Goal: Information Seeking & Learning: Learn about a topic

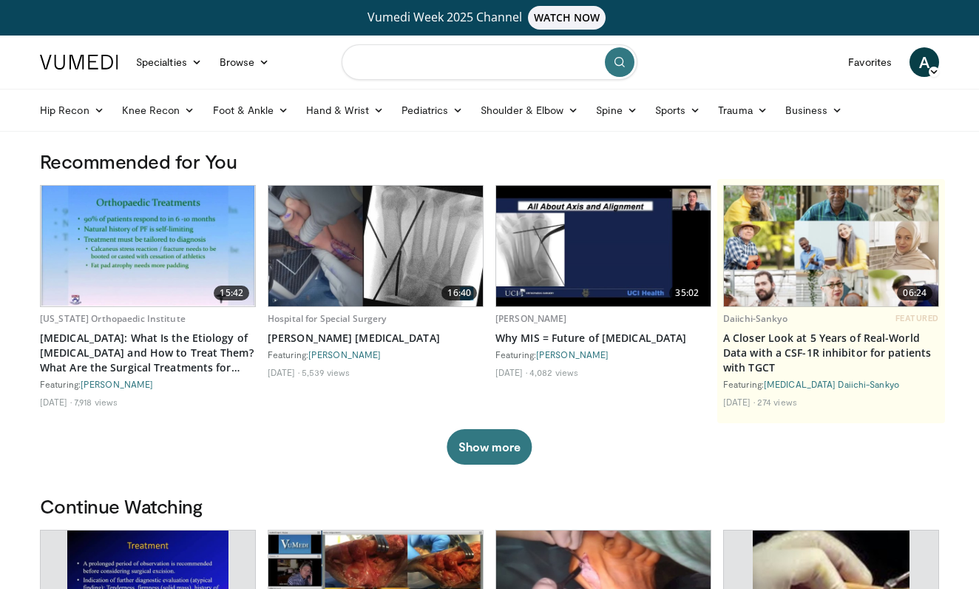
click at [453, 64] on input "Search topics, interventions" at bounding box center [490, 62] width 296 height 36
type input "**********"
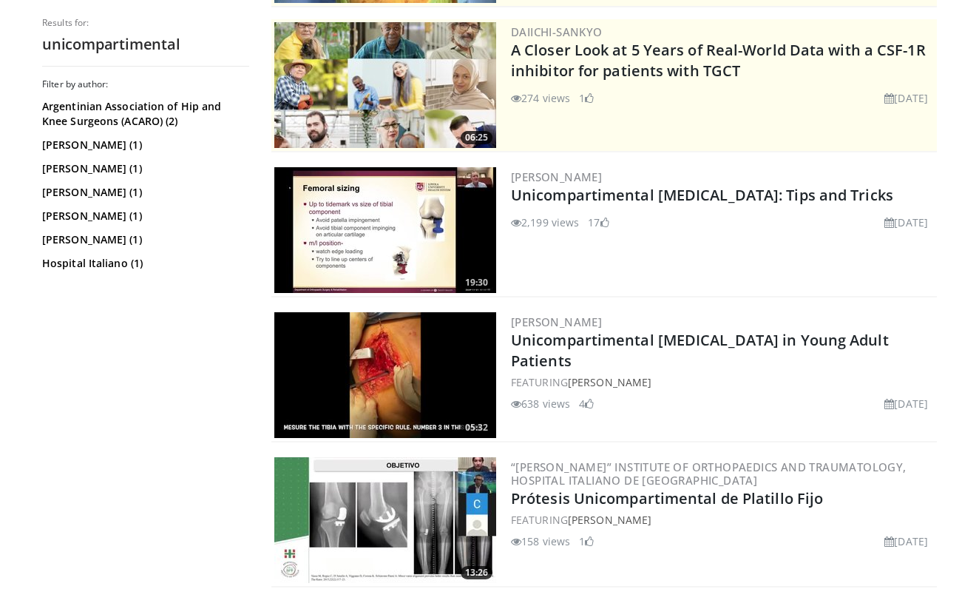
scroll to position [328, 0]
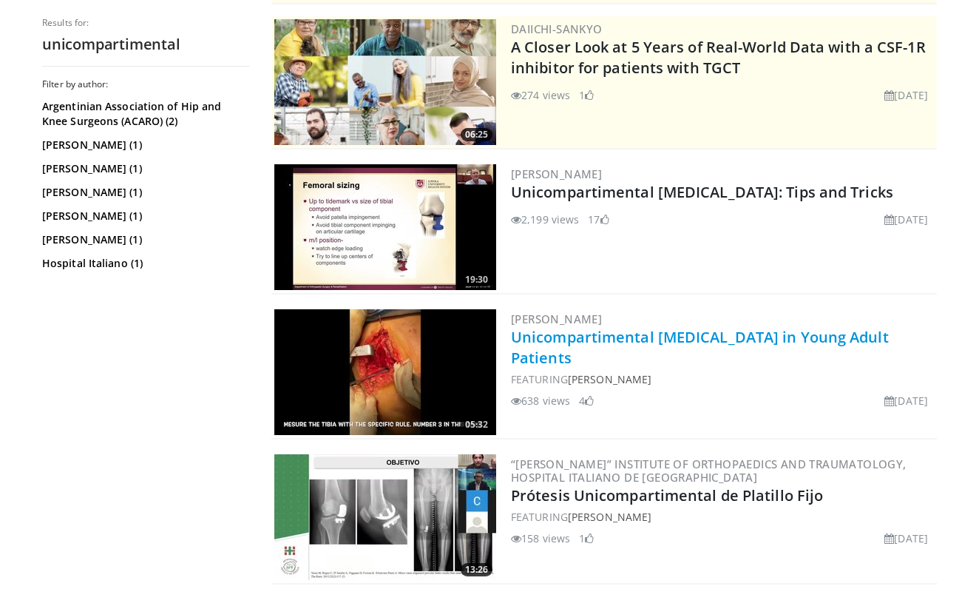
click at [544, 342] on link "Unicompartimental Knee Replacement in Young Adult Patients" at bounding box center [700, 347] width 378 height 41
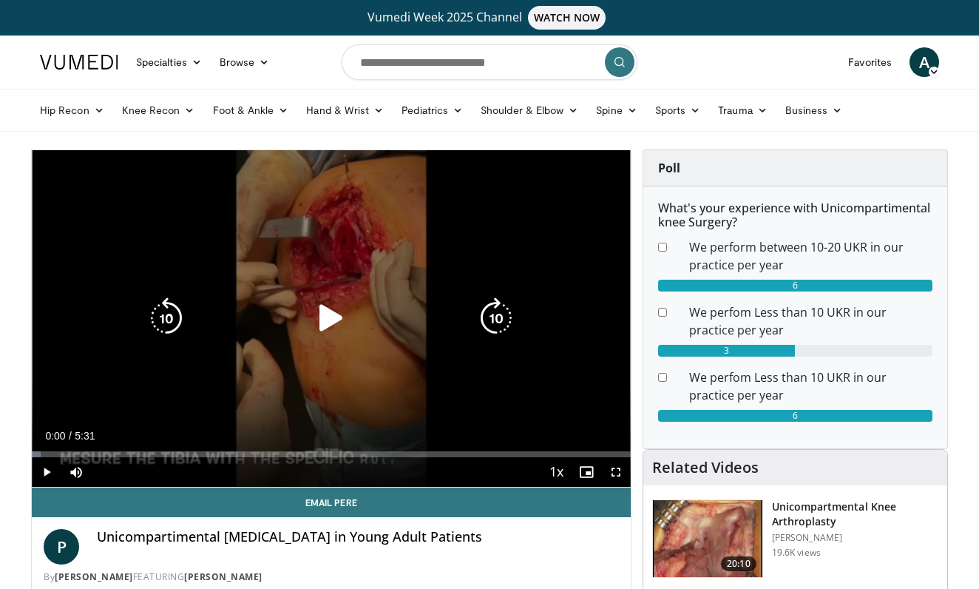
click at [331, 298] on icon "Video Player" at bounding box center [331, 317] width 41 height 41
click at [331, 318] on icon "Video Player" at bounding box center [331, 317] width 41 height 41
click at [328, 311] on icon "Video Player" at bounding box center [331, 317] width 41 height 41
click at [334, 320] on icon "Video Player" at bounding box center [331, 317] width 41 height 41
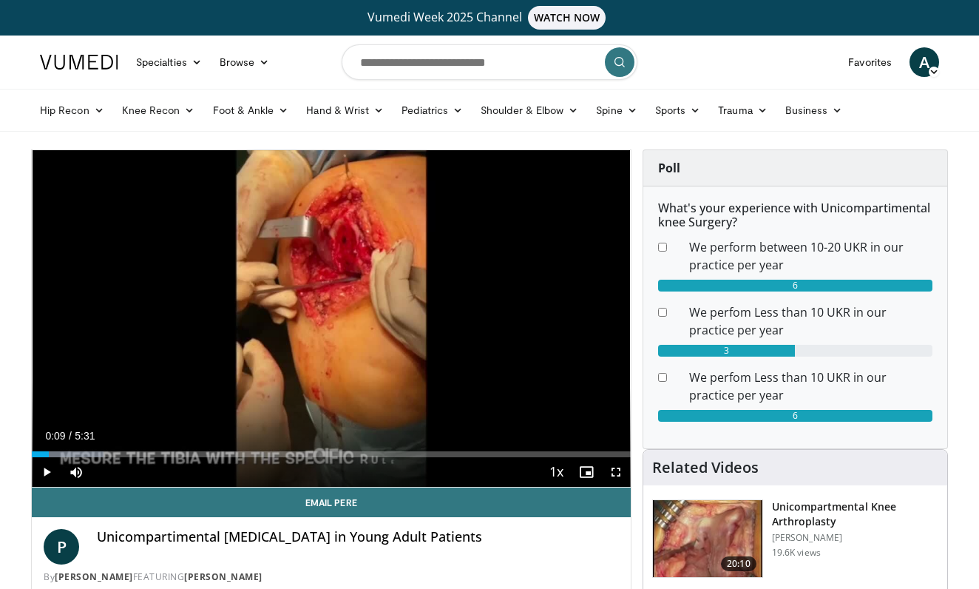
click at [334, 320] on div "10 seconds Tap to unmute" at bounding box center [331, 318] width 599 height 337
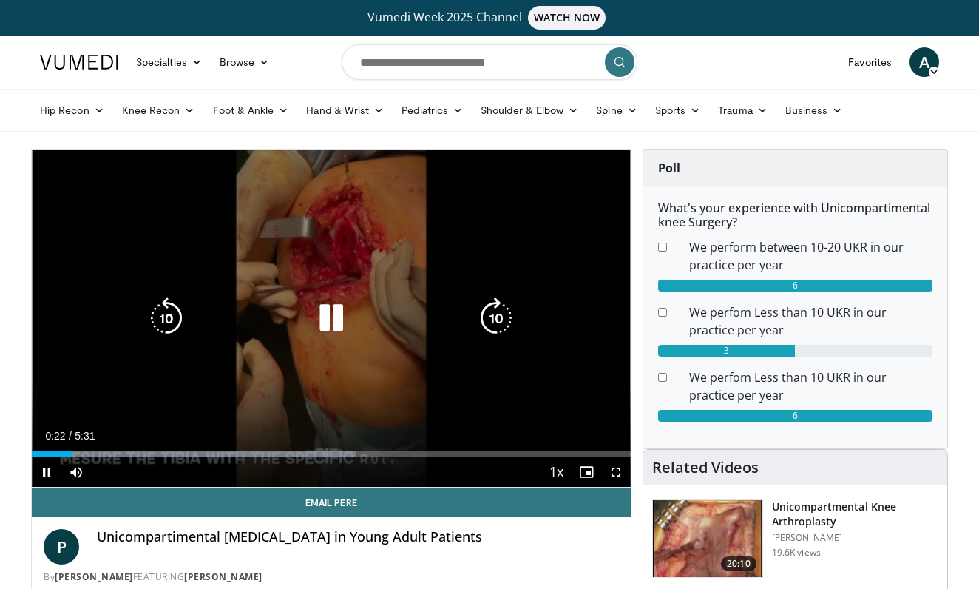
click at [324, 316] on icon "Video Player" at bounding box center [331, 317] width 41 height 41
